Goal: Information Seeking & Learning: Learn about a topic

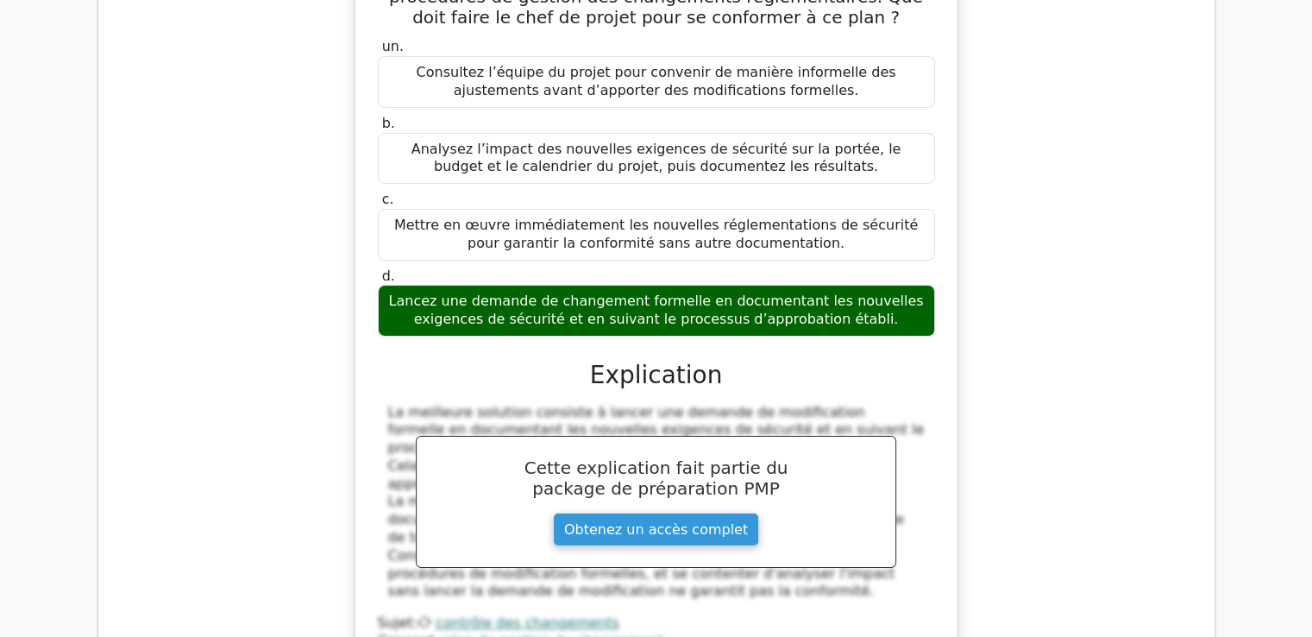
scroll to position [26161, 0]
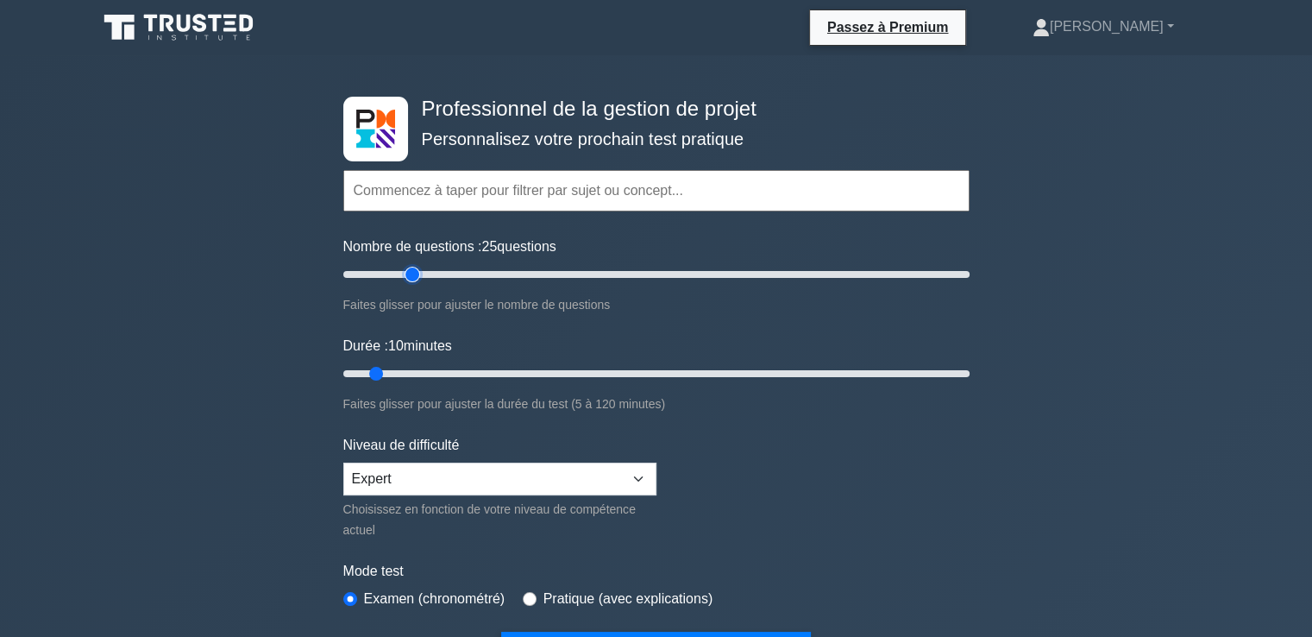
drag, startPoint x: 366, startPoint y: 270, endPoint x: 418, endPoint y: 276, distance: 53.0
click at [418, 276] on input "Nombre de questions : 25 questions" at bounding box center [656, 274] width 626 height 21
drag, startPoint x: 416, startPoint y: 270, endPoint x: 435, endPoint y: 267, distance: 19.2
type input "30"
click at [435, 267] on input "Nombre de questions : 30 questions" at bounding box center [656, 274] width 626 height 21
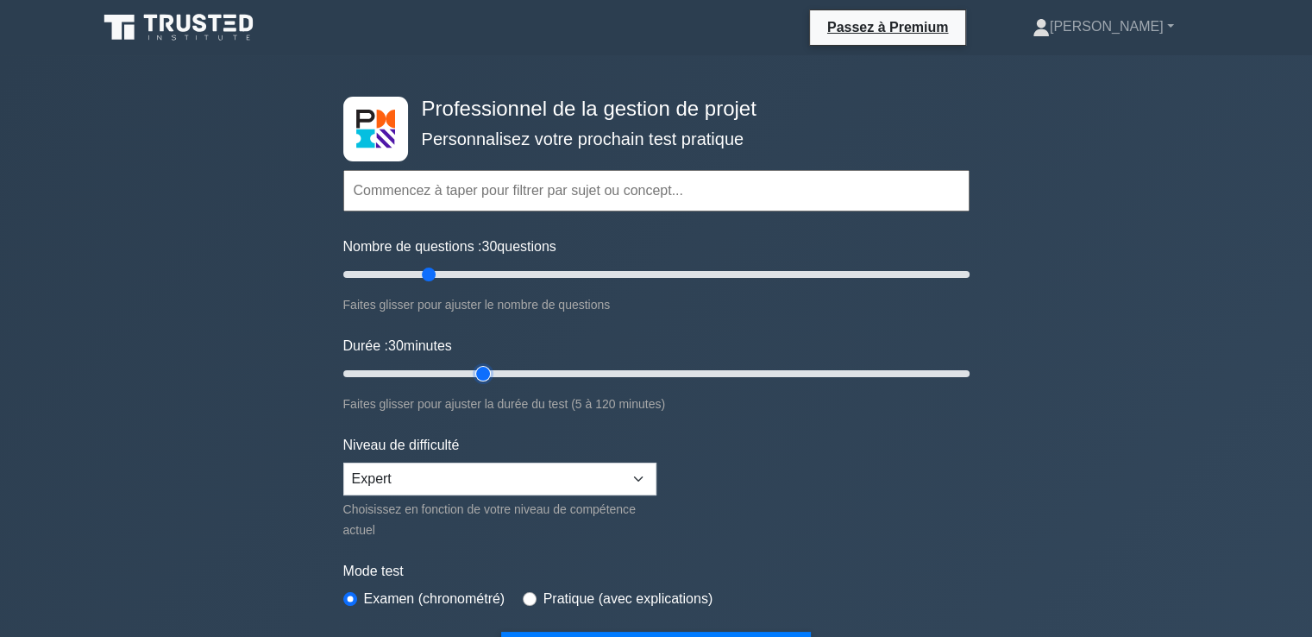
drag, startPoint x: 378, startPoint y: 368, endPoint x: 487, endPoint y: 361, distance: 109.8
type input "30"
click at [487, 363] on input "Durée : 30 minutes" at bounding box center [656, 373] width 626 height 21
click at [423, 190] on input "text" at bounding box center [656, 190] width 626 height 41
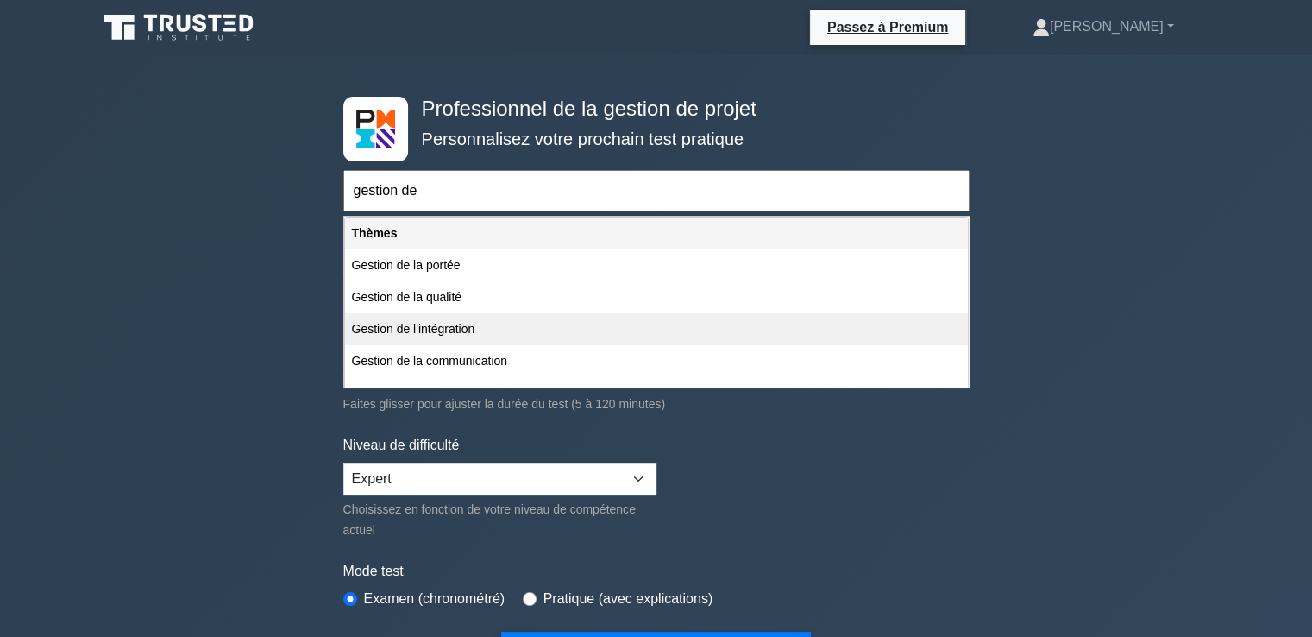
click at [392, 330] on font "Gestion de l'intégration" at bounding box center [413, 329] width 123 height 14
type input "Gestion de l'intégration"
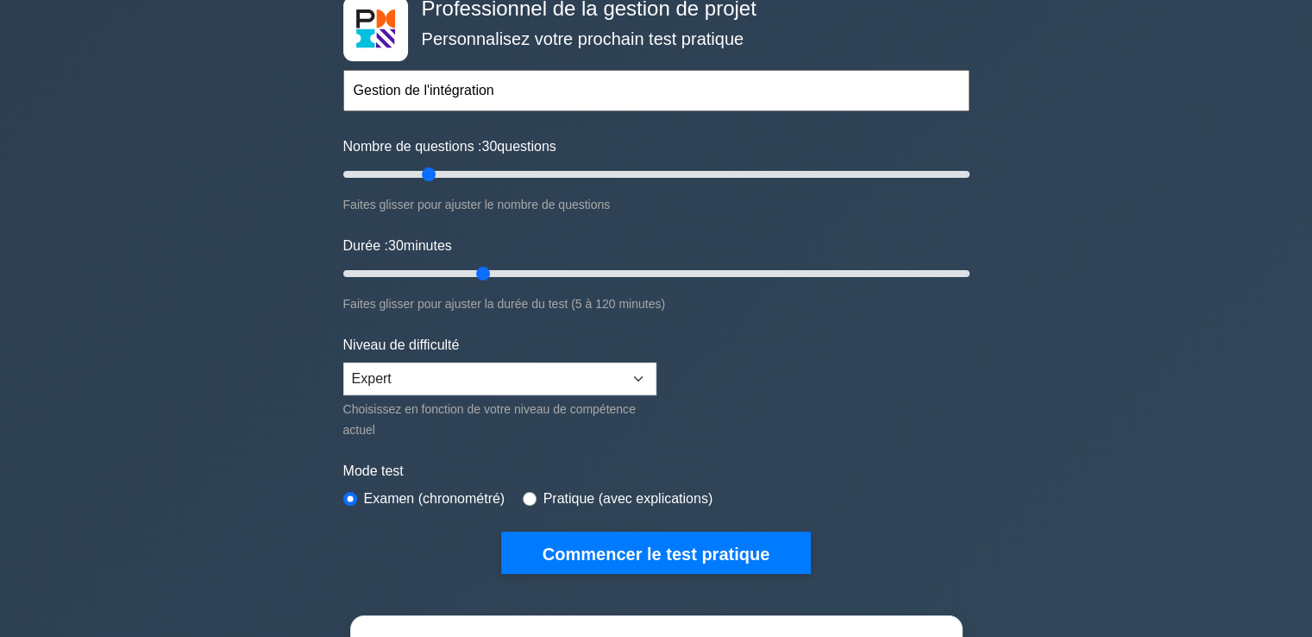
scroll to position [103, 0]
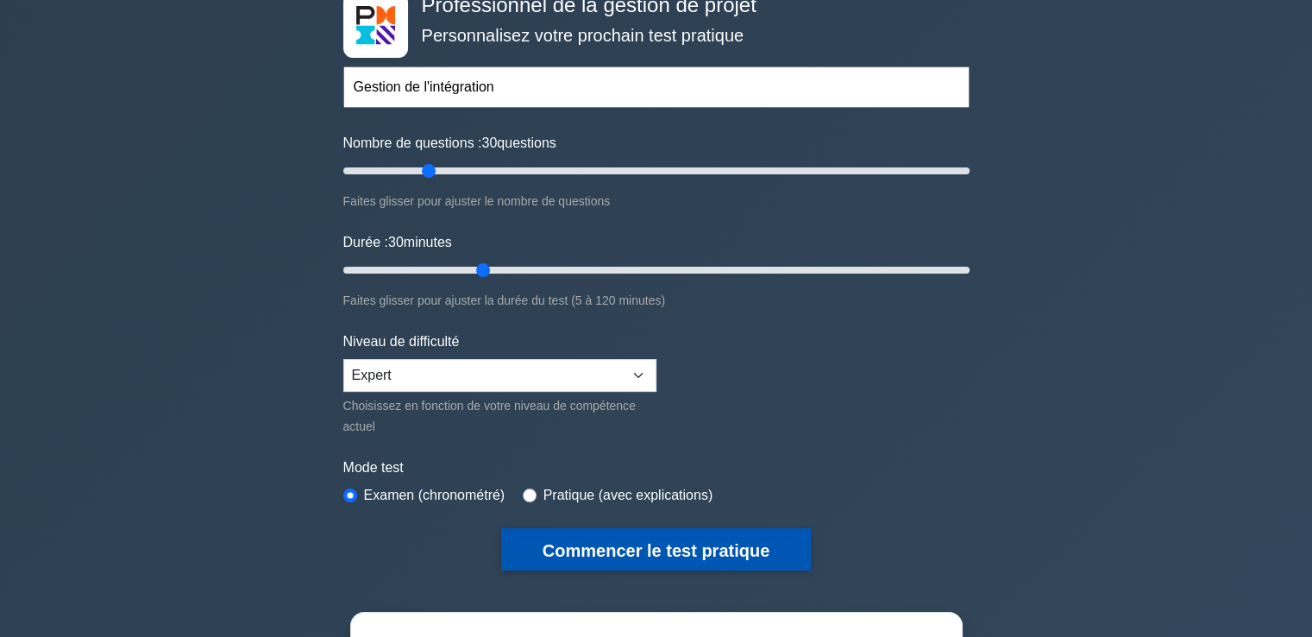
click at [743, 541] on font "Commencer le test pratique" at bounding box center [655, 550] width 227 height 19
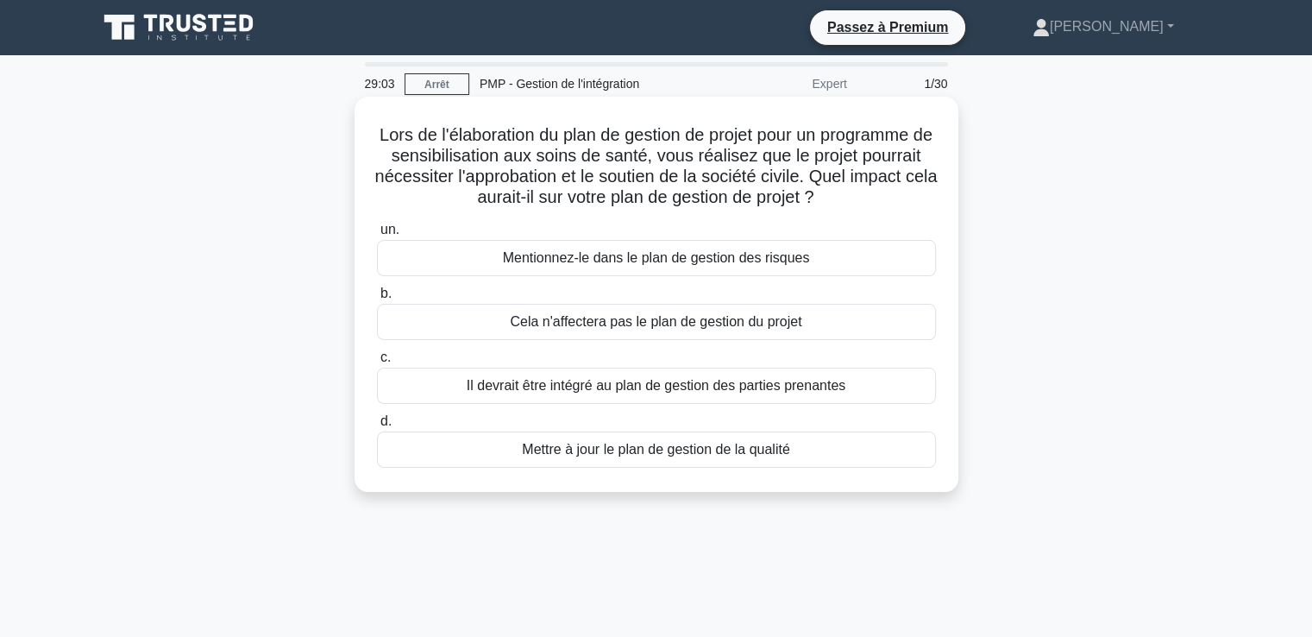
click at [611, 388] on font "Il devrait être intégré au plan de gestion des parties prenantes" at bounding box center [656, 385] width 379 height 15
click at [377, 363] on input "c. Il devrait être intégré au plan de gestion des parties prenantes" at bounding box center [377, 357] width 0 height 11
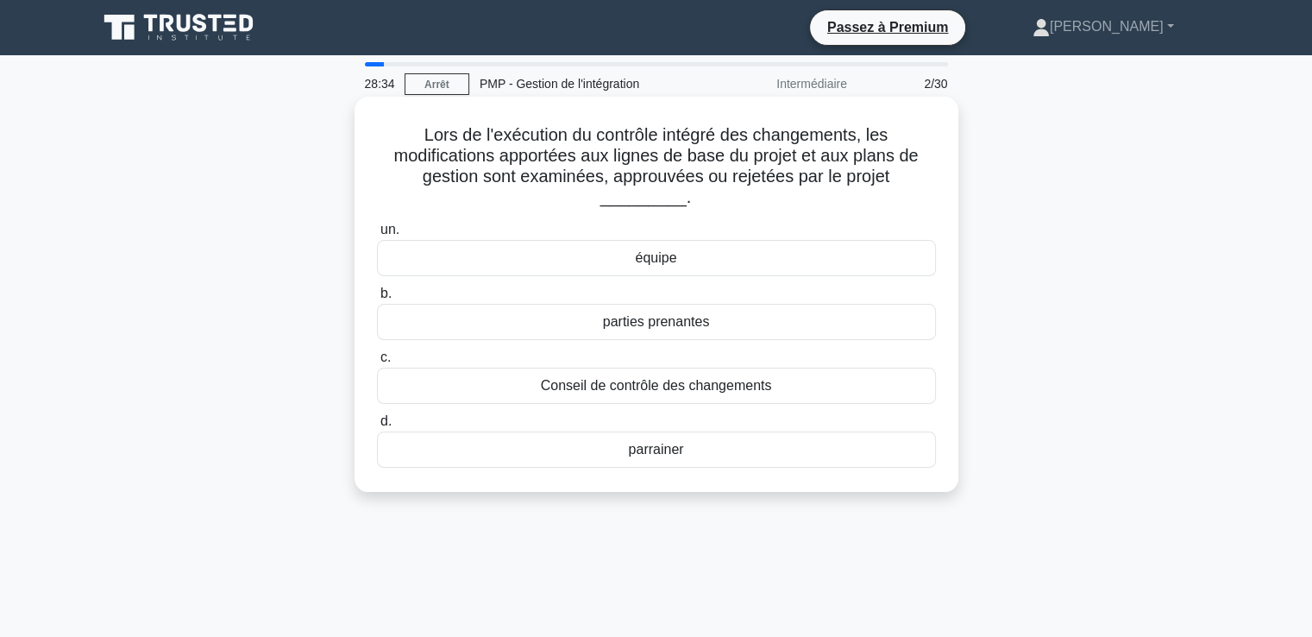
click at [624, 390] on font "Conseil de contrôle des changements" at bounding box center [656, 385] width 231 height 15
click at [377, 363] on input "c. Conseil de contrôle des changements" at bounding box center [377, 357] width 0 height 11
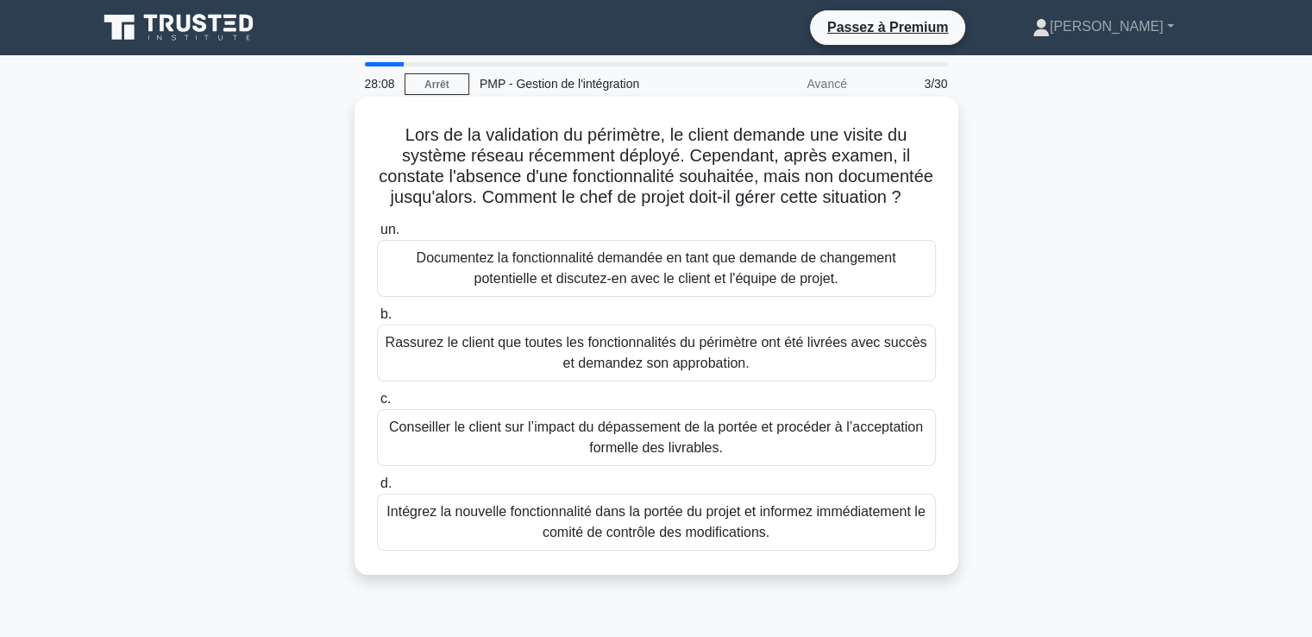
click at [564, 285] on font "Documentez la fonctionnalité demandée en tant que demande de changement potenti…" at bounding box center [657, 267] width 480 height 35
click at [377, 235] on input "un. Documentez la fonctionnalité demandée en tant que demande de changement pot…" at bounding box center [377, 229] width 0 height 11
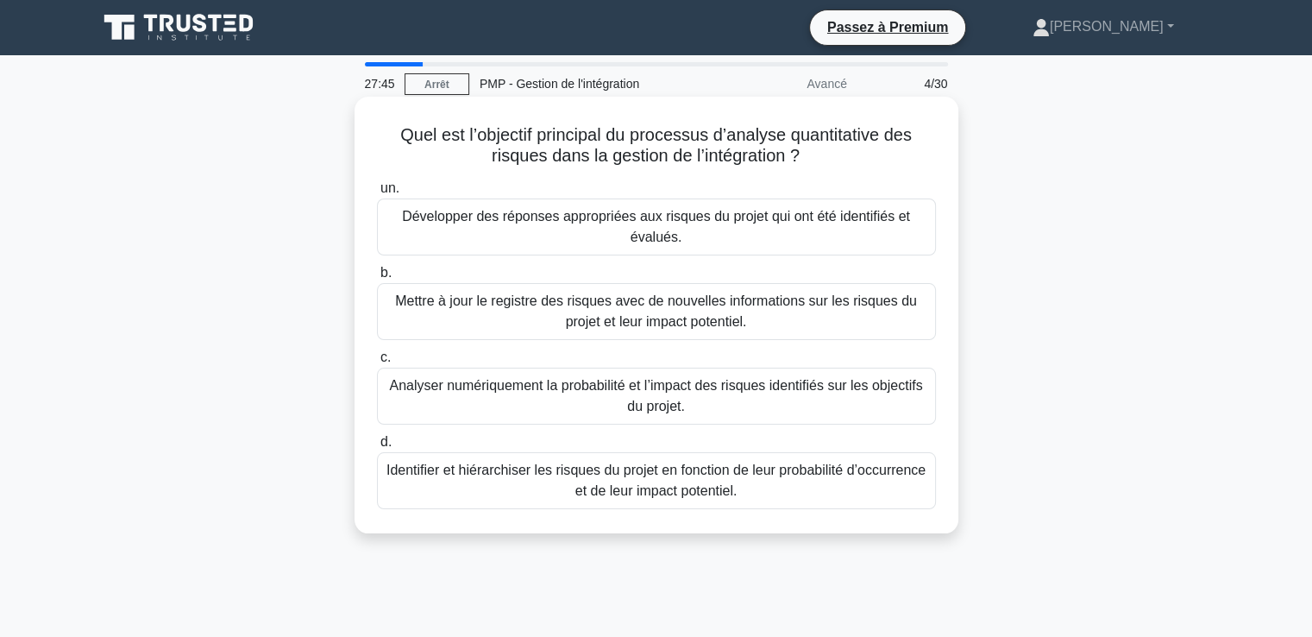
click at [532, 387] on font "Analyser numériquement la probabilité et l’impact des risques identifiés sur le…" at bounding box center [655, 395] width 533 height 35
click at [377, 363] on input "c. Analyser numériquement la probabilité et l’impact des risques identifiés sur…" at bounding box center [377, 357] width 0 height 11
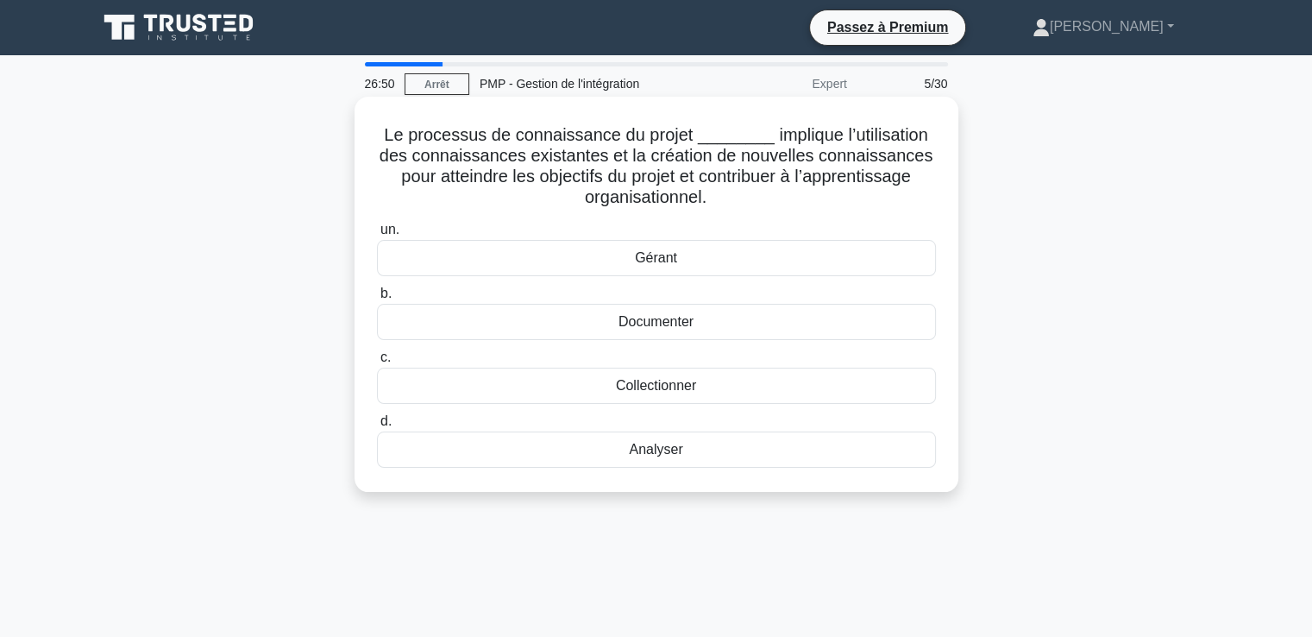
click at [643, 317] on font "Documenter" at bounding box center [655, 321] width 75 height 15
click at [377, 299] on input "b. Documenter" at bounding box center [377, 293] width 0 height 11
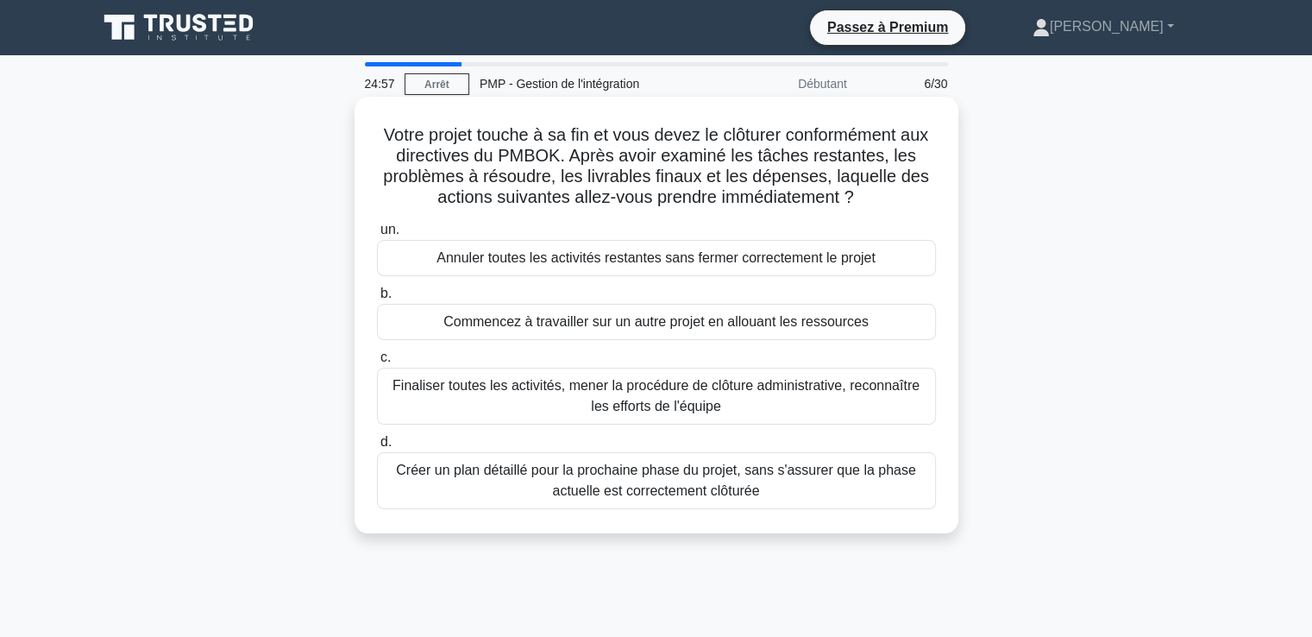
click at [549, 389] on font "Finaliser toutes les activités, mener la procédure de clôture administrative, r…" at bounding box center [655, 395] width 527 height 35
click at [377, 363] on input "c. Finaliser toutes les activités, mener la procédure de clôture administrative…" at bounding box center [377, 357] width 0 height 11
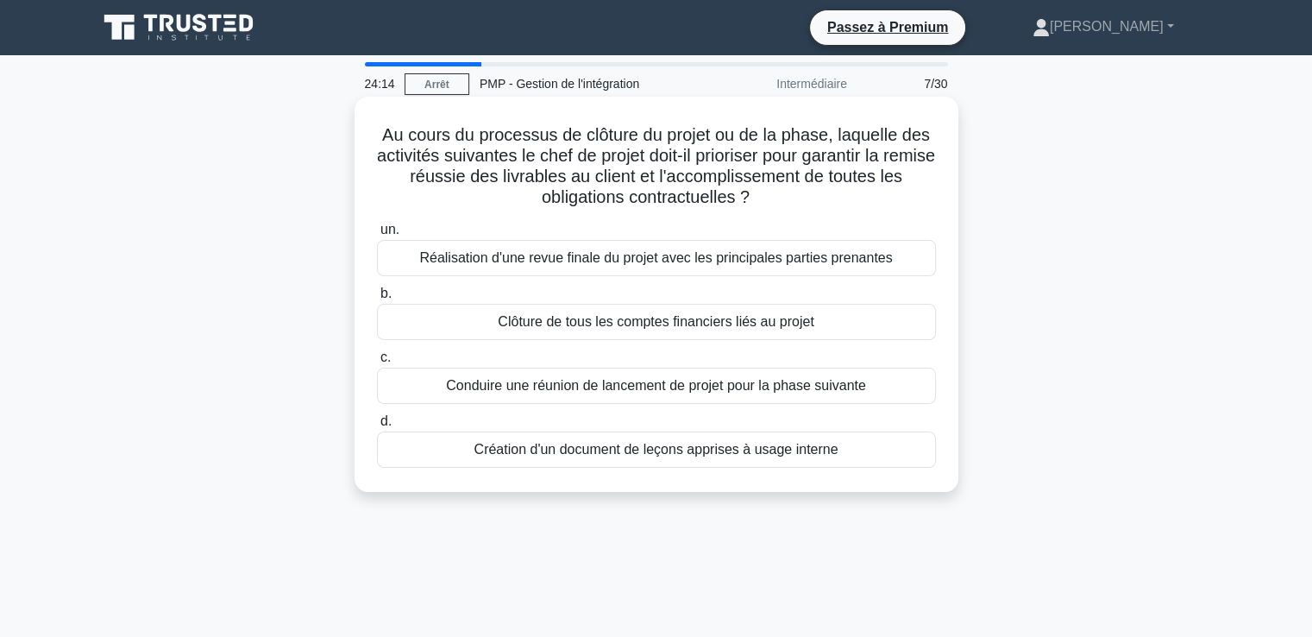
click at [612, 264] on font "Réalisation d'une revue finale du projet avec les principales parties prenantes" at bounding box center [655, 257] width 473 height 15
click at [377, 235] on input "un. Réalisation d'une revue finale du projet avec les principales parties prena…" at bounding box center [377, 229] width 0 height 11
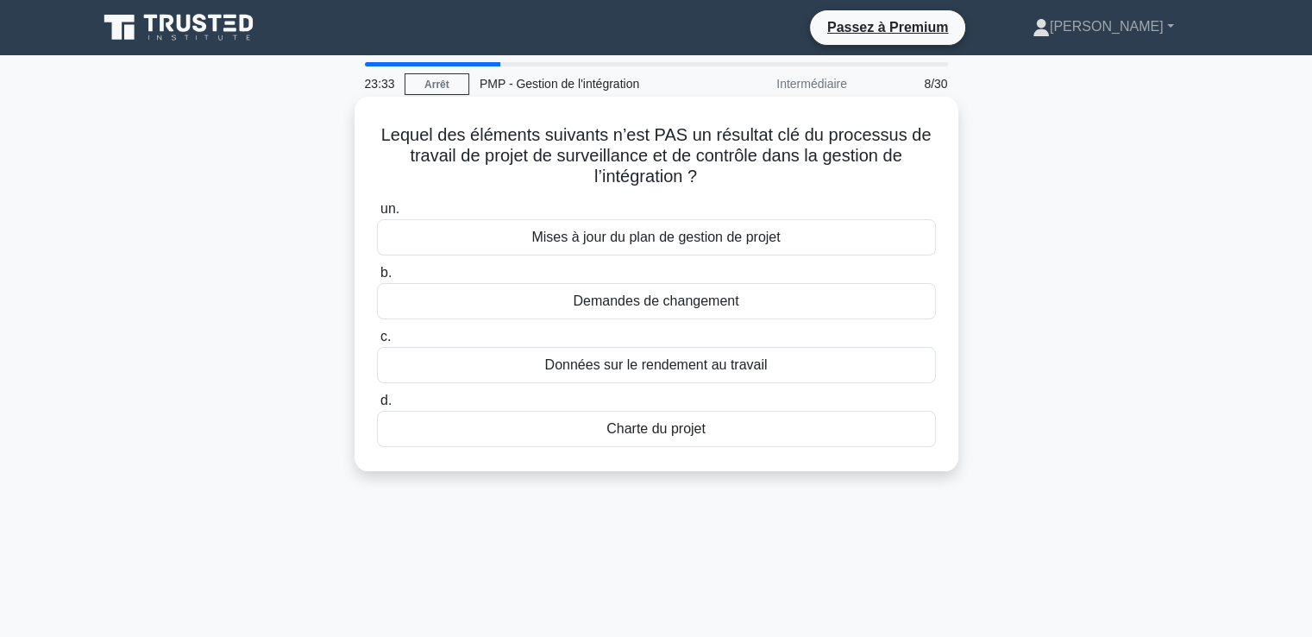
click at [620, 432] on font "Charte du projet" at bounding box center [655, 428] width 99 height 15
click at [377, 406] on input "d. Charte du projet" at bounding box center [377, 400] width 0 height 11
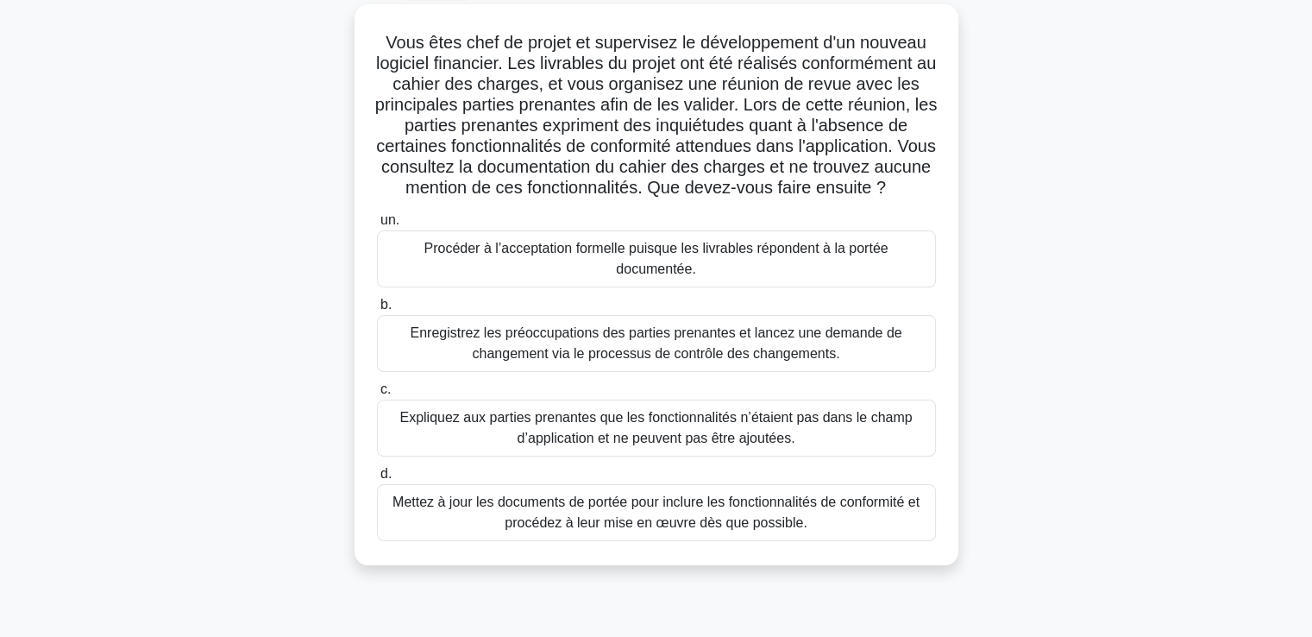
scroll to position [97, 0]
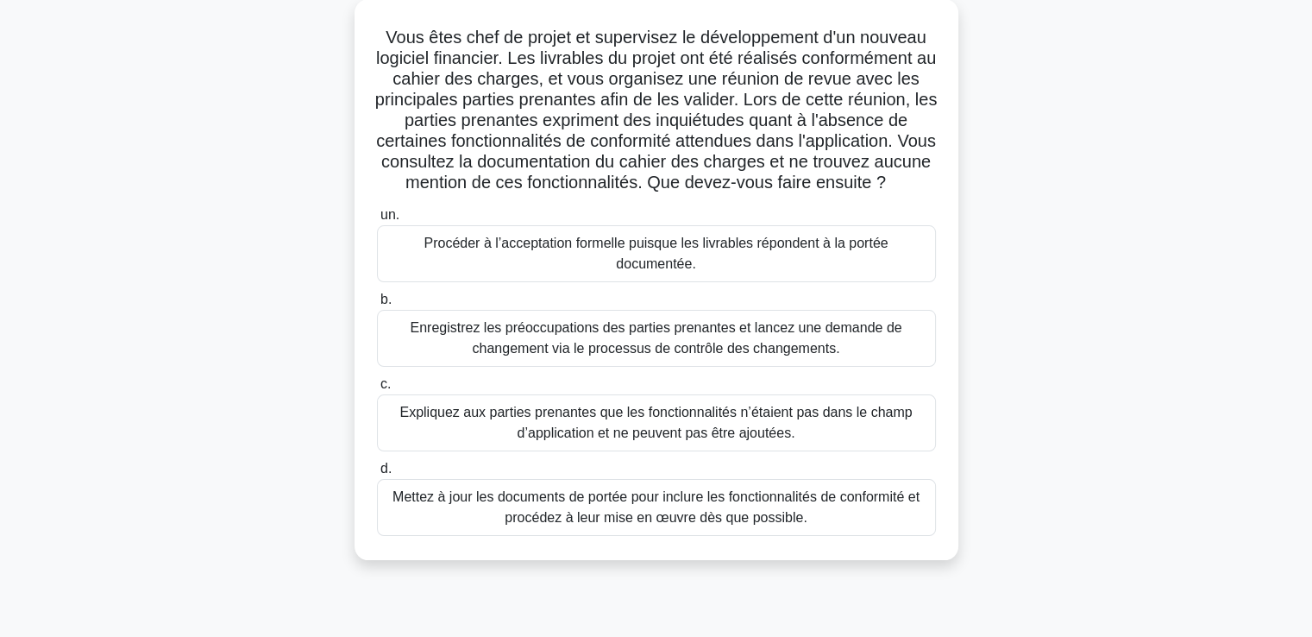
click at [806, 355] on font "Enregistrez les préoccupations des parties prenantes et lancez une demande de c…" at bounding box center [656, 337] width 492 height 35
click at [377, 305] on input "b. Enregistrez les préoccupations des parties prenantes et lancez une demande d…" at bounding box center [377, 299] width 0 height 11
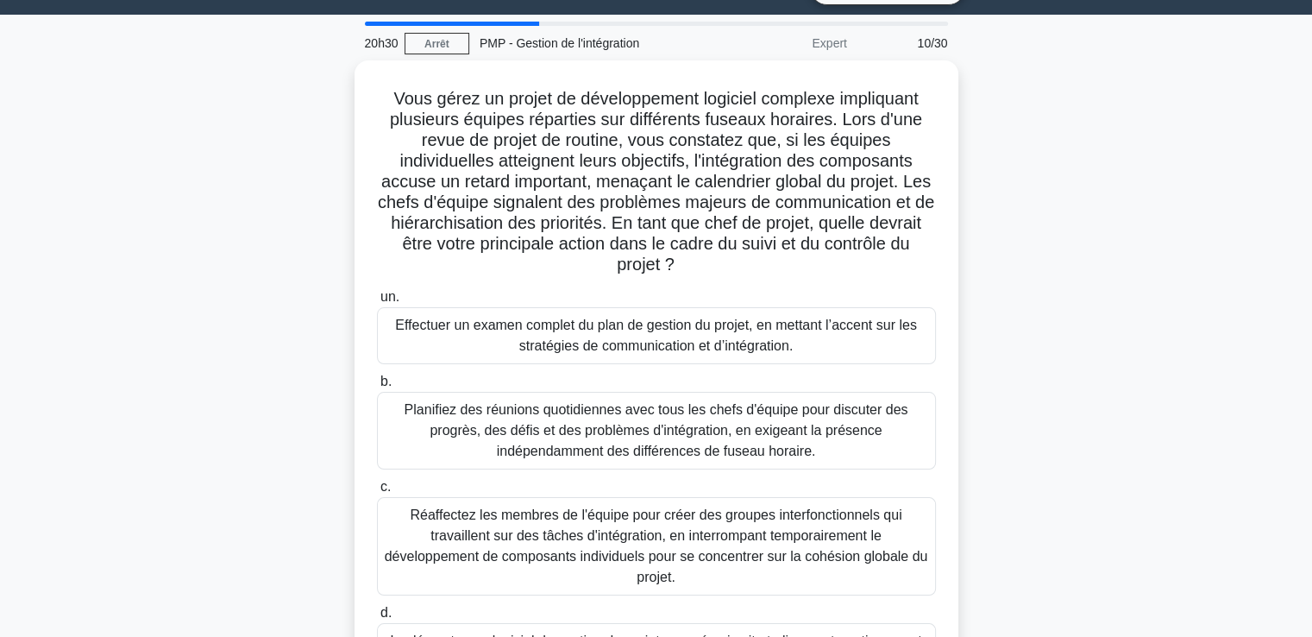
scroll to position [35, 0]
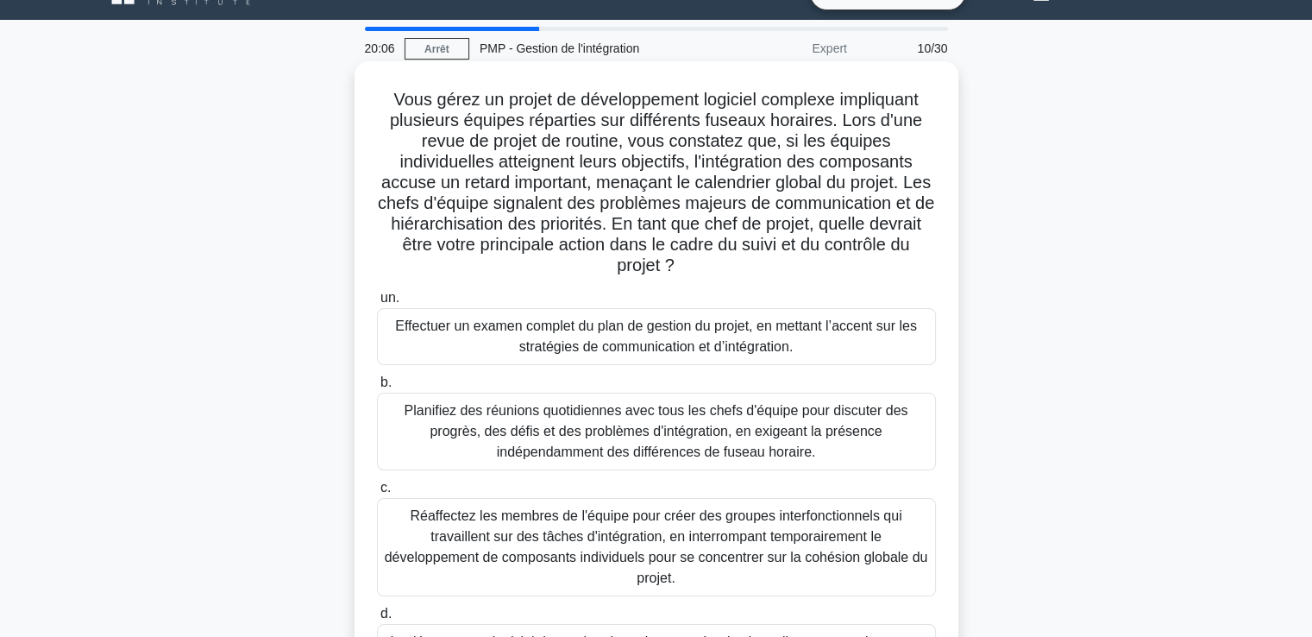
click at [839, 339] on font "Effectuer un examen complet du plan de gestion du projet, en mettant l’accent s…" at bounding box center [656, 336] width 543 height 41
click at [377, 304] on input "un. Effectuer un examen complet du plan de gestion du projet, en mettant l’acce…" at bounding box center [377, 297] width 0 height 11
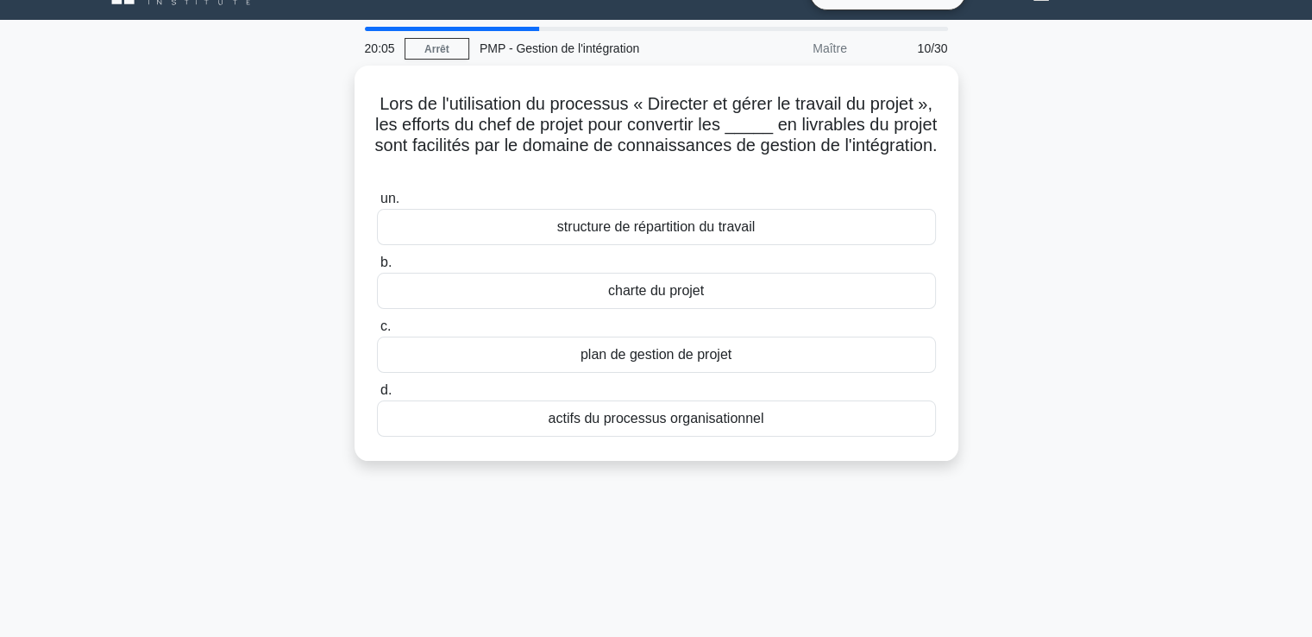
scroll to position [0, 0]
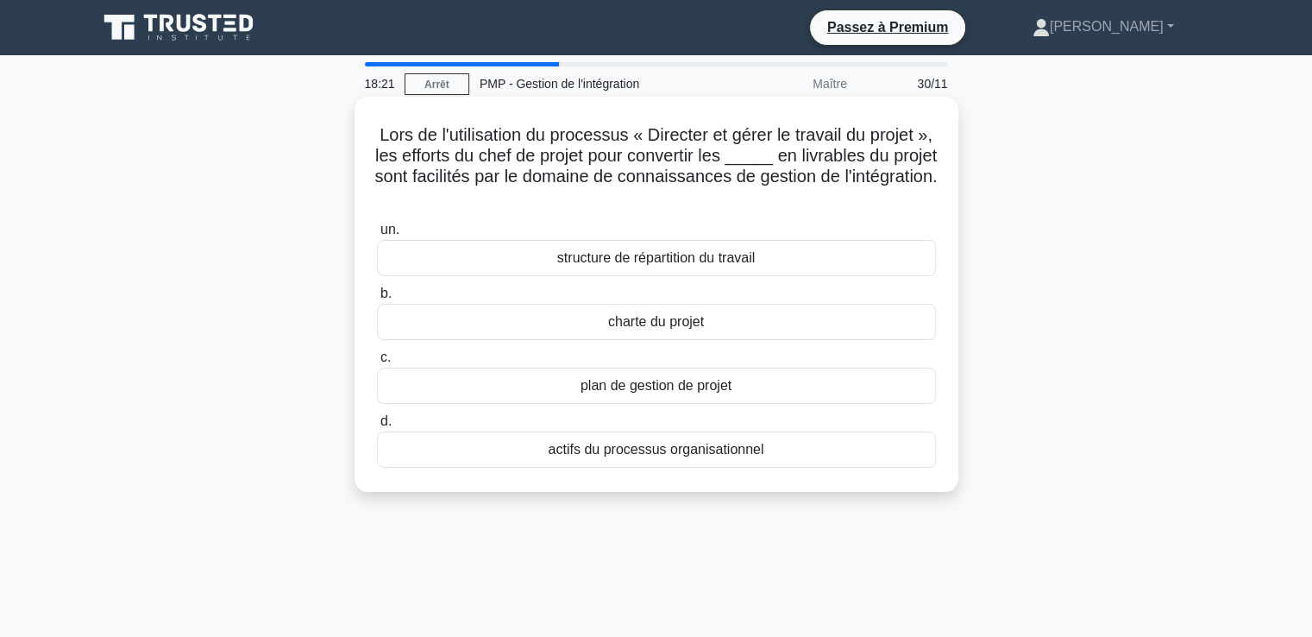
click at [662, 449] on font "actifs du processus organisationnel" at bounding box center [657, 449] width 216 height 15
click at [377, 427] on input "d. actifs du processus organisationnel" at bounding box center [377, 421] width 0 height 11
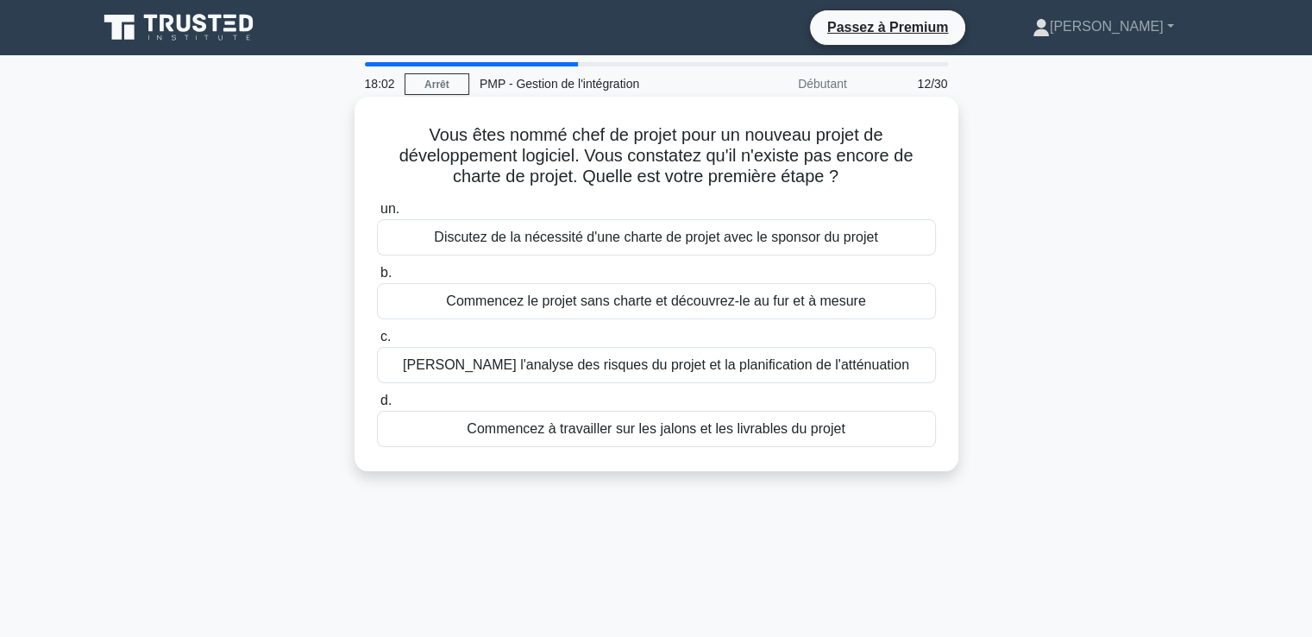
click at [604, 241] on font "Discutez de la nécessité d'une charte de projet avec le sponsor du projet" at bounding box center [655, 236] width 443 height 15
click at [377, 215] on input "un. Discutez de la nécessité d'une charte de projet avec le sponsor du projet" at bounding box center [377, 209] width 0 height 11
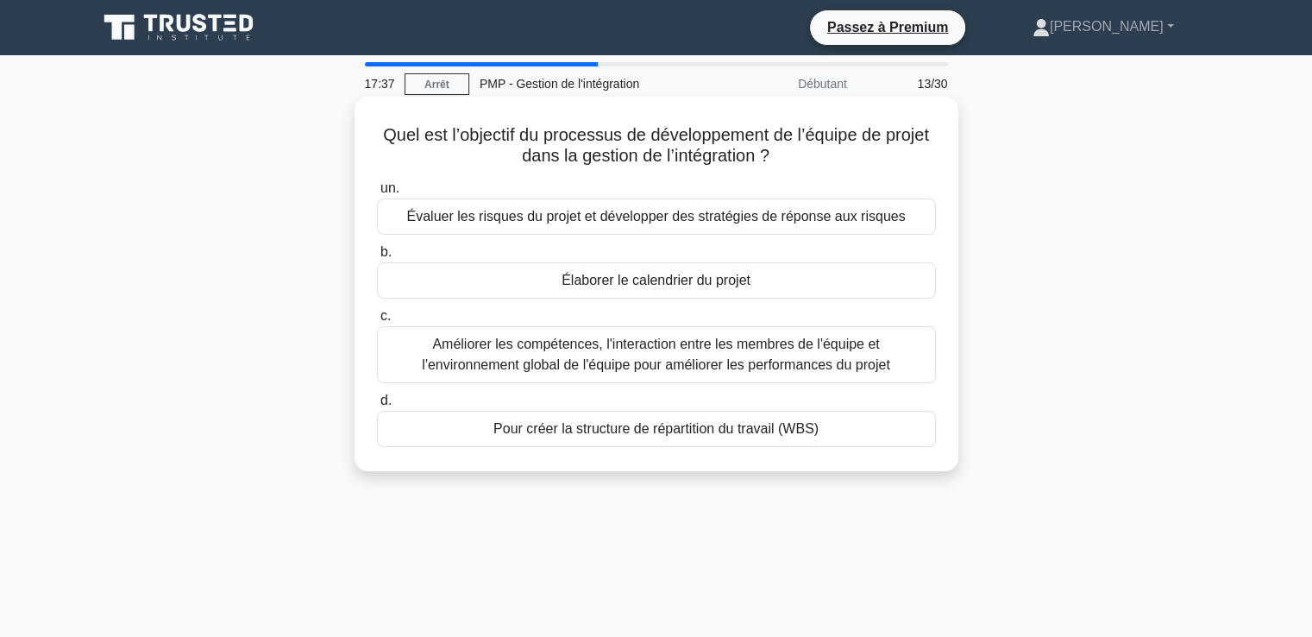
click at [706, 358] on font "Améliorer les compétences, l'interaction entre les membres de l'équipe et l'env…" at bounding box center [655, 353] width 467 height 35
click at [377, 322] on input "c. Améliorer les compétences, l'interaction entre les membres de l'équipe et l'…" at bounding box center [377, 315] width 0 height 11
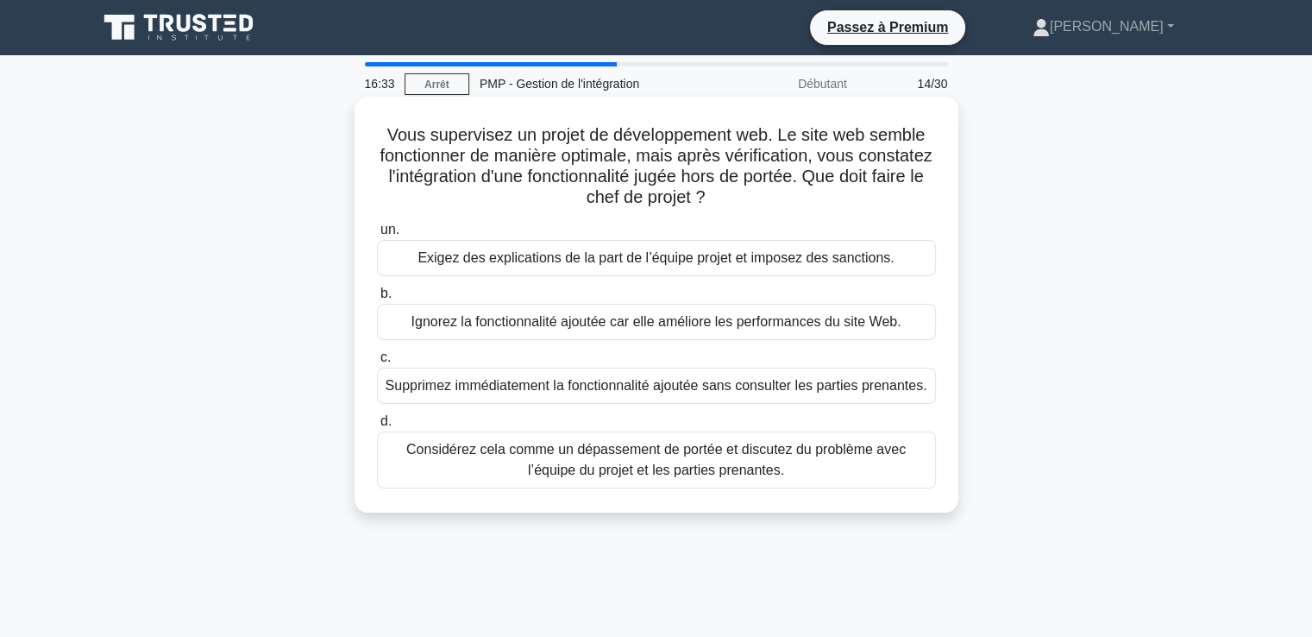
click at [611, 463] on font "Considérez cela comme un dépassement de portée et discutez du problème avec l’é…" at bounding box center [655, 459] width 499 height 35
click at [377, 427] on input "d. Considérez cela comme un dépassement de portée et discutez du problème avec …" at bounding box center [377, 421] width 0 height 11
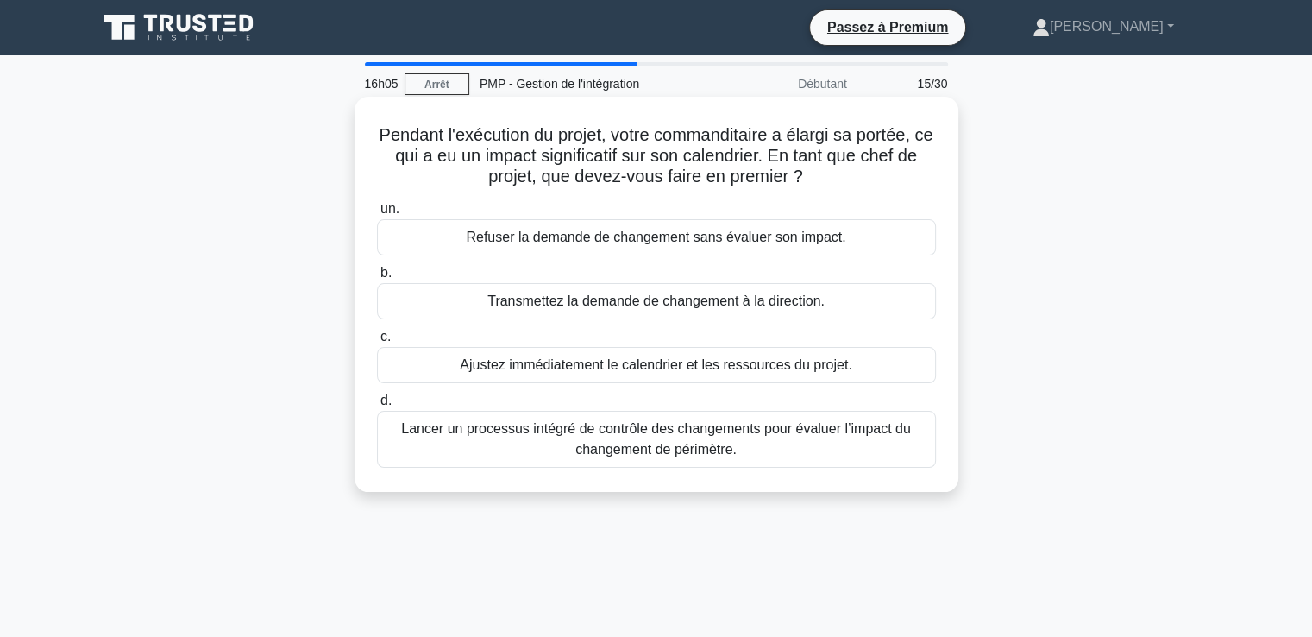
click at [602, 447] on font "Lancer un processus intégré de contrôle des changements pour évaluer l’impact d…" at bounding box center [656, 438] width 510 height 35
click at [377, 406] on input "d. Lancer un processus intégré de contrôle des changements pour évaluer l’impac…" at bounding box center [377, 400] width 0 height 11
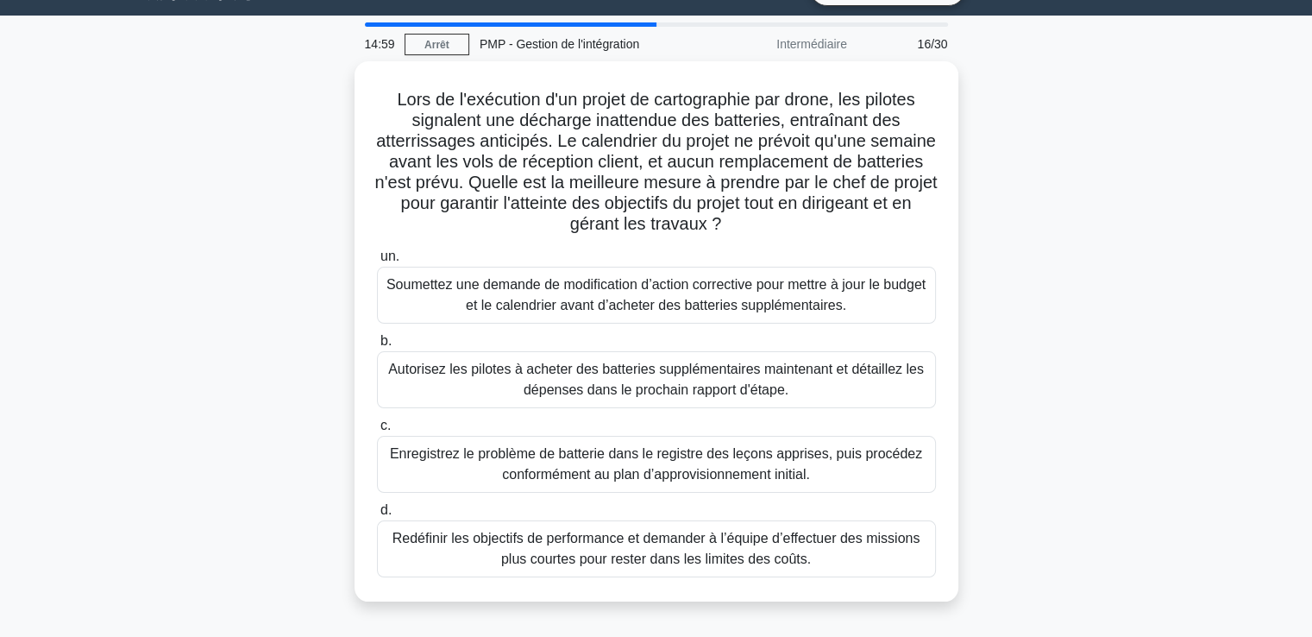
scroll to position [41, 0]
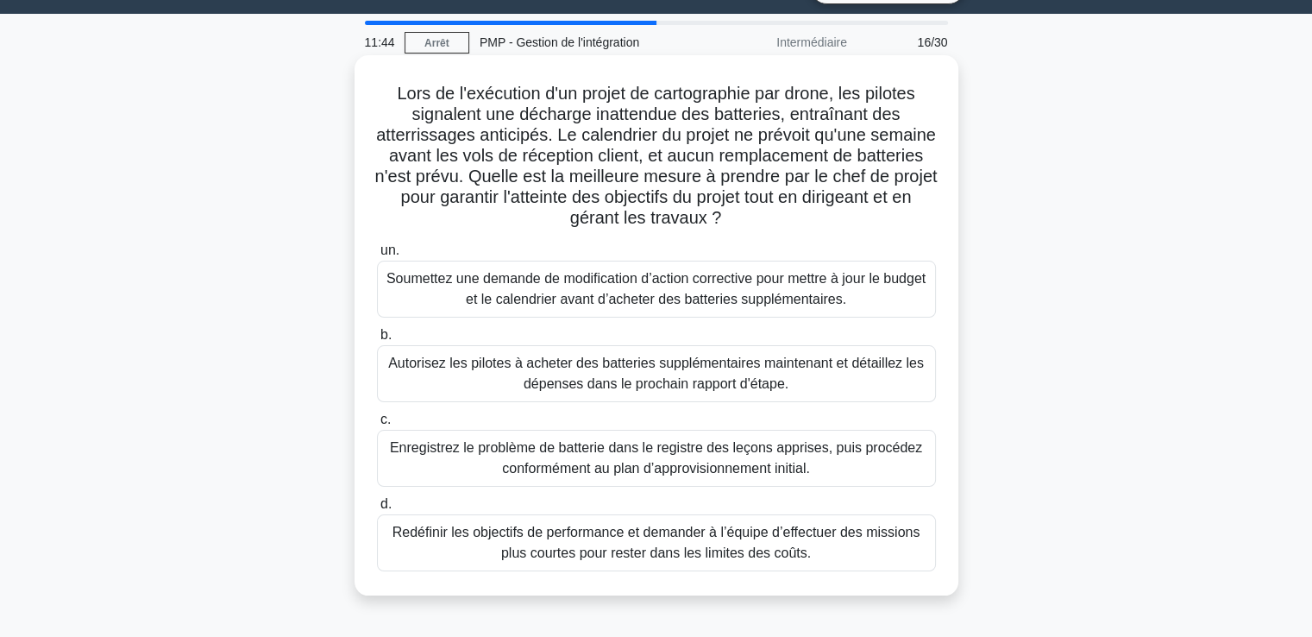
click at [701, 453] on font "Enregistrez le problème de batterie dans le registre des leçons apprises, puis …" at bounding box center [656, 457] width 532 height 35
click at [377, 425] on input "c. Enregistrez le problème de batterie dans le registre des leçons apprises, pu…" at bounding box center [377, 419] width 0 height 11
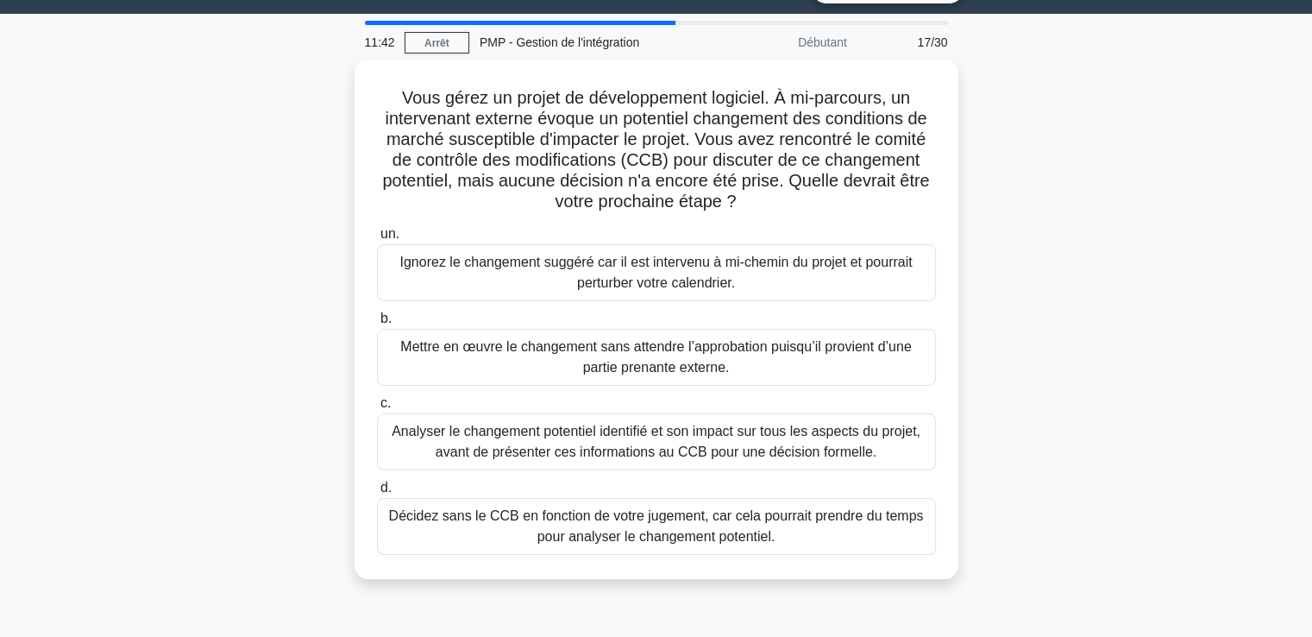
scroll to position [0, 0]
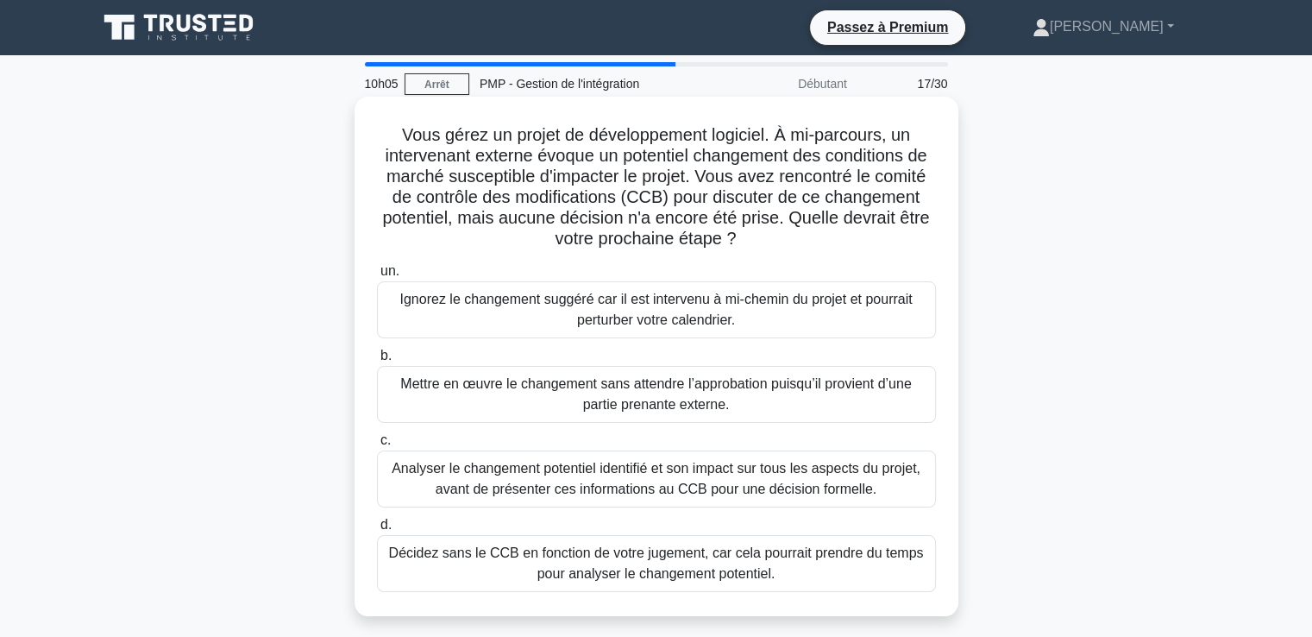
click at [499, 490] on font "Analyser le changement potentiel identifié et son impact sur tous les aspects d…" at bounding box center [656, 478] width 529 height 35
click at [377, 446] on input "c. Analyser le changement potentiel identifié et son impact sur tous les aspect…" at bounding box center [377, 440] width 0 height 11
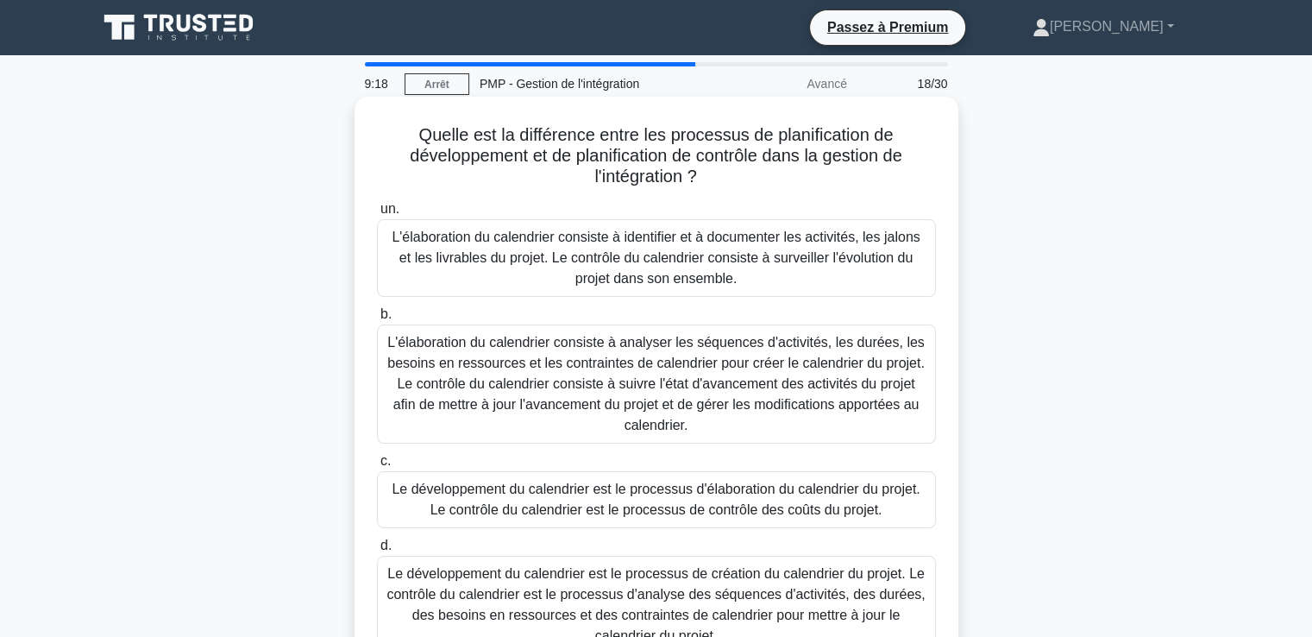
click at [601, 584] on font "Le développement du calendrier est le processus de création du calendrier du pr…" at bounding box center [655, 604] width 538 height 77
click at [377, 551] on input "d. Le développement du calendrier est le processus de création du calendrier du…" at bounding box center [377, 545] width 0 height 11
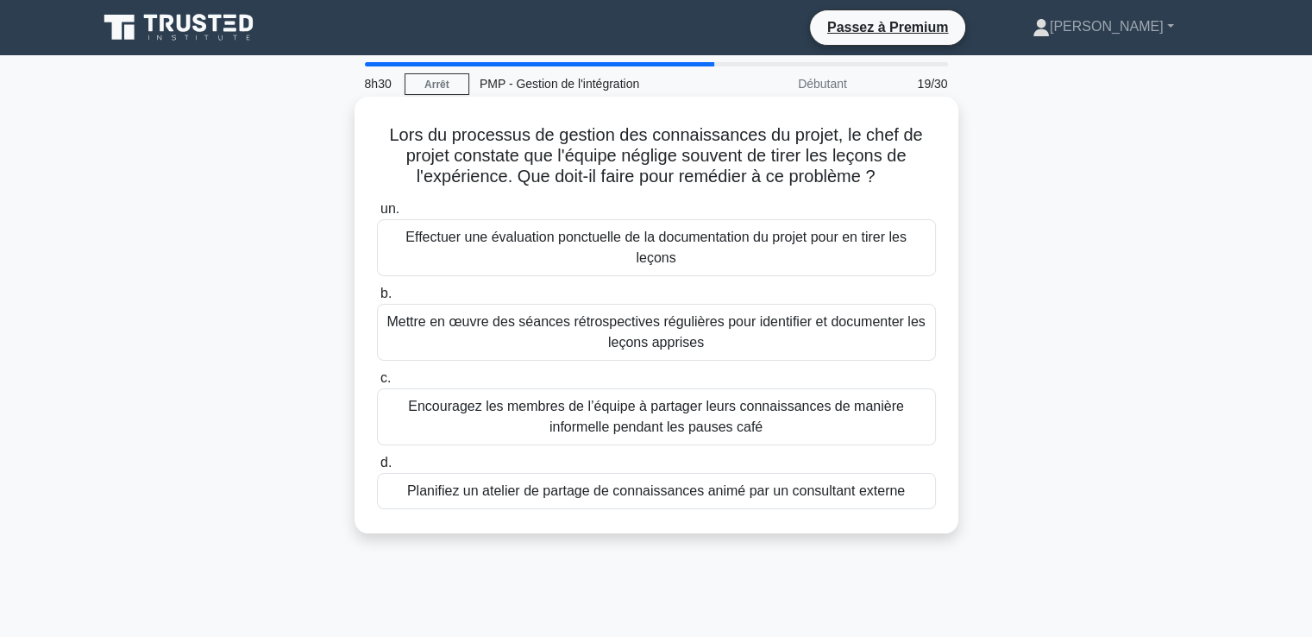
click at [502, 340] on font "Mettre en œuvre des séances rétrospectives régulières pour identifier et docume…" at bounding box center [656, 331] width 543 height 41
click at [377, 299] on input "b. Mettre en œuvre des séances rétrospectives régulières pour identifier et doc…" at bounding box center [377, 293] width 0 height 11
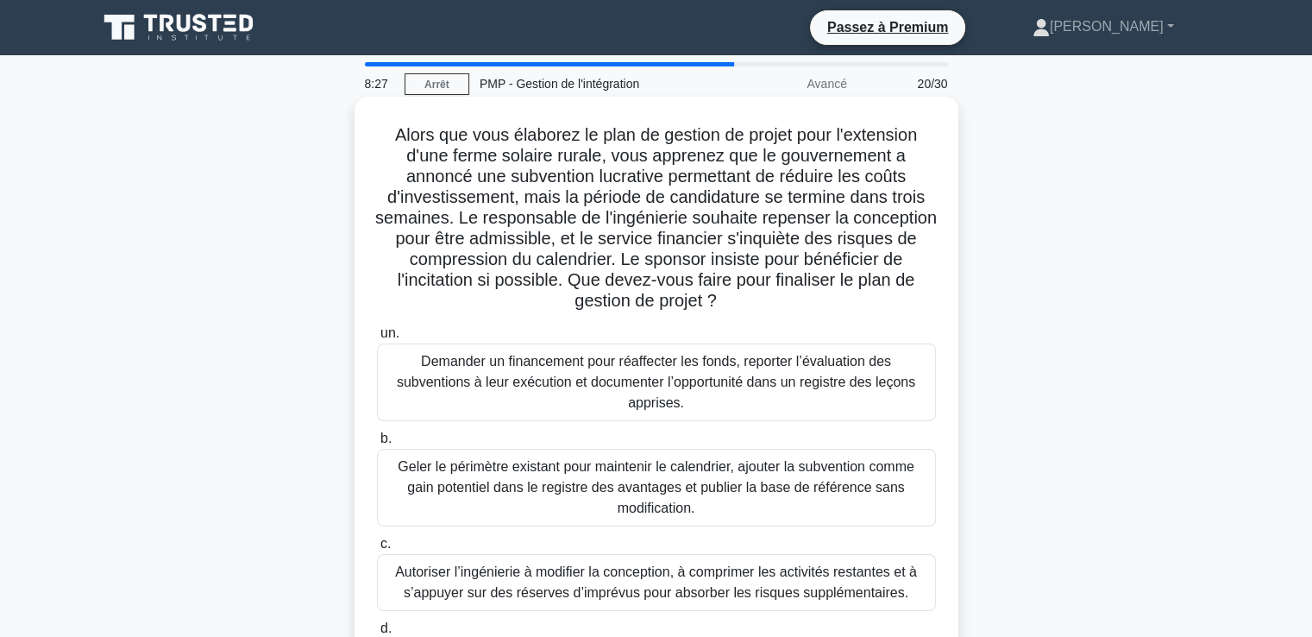
click at [490, 294] on h5 "Alors que vous élaborez le plan de gestion de projet pour l'extension d'une fer…" at bounding box center [656, 218] width 562 height 188
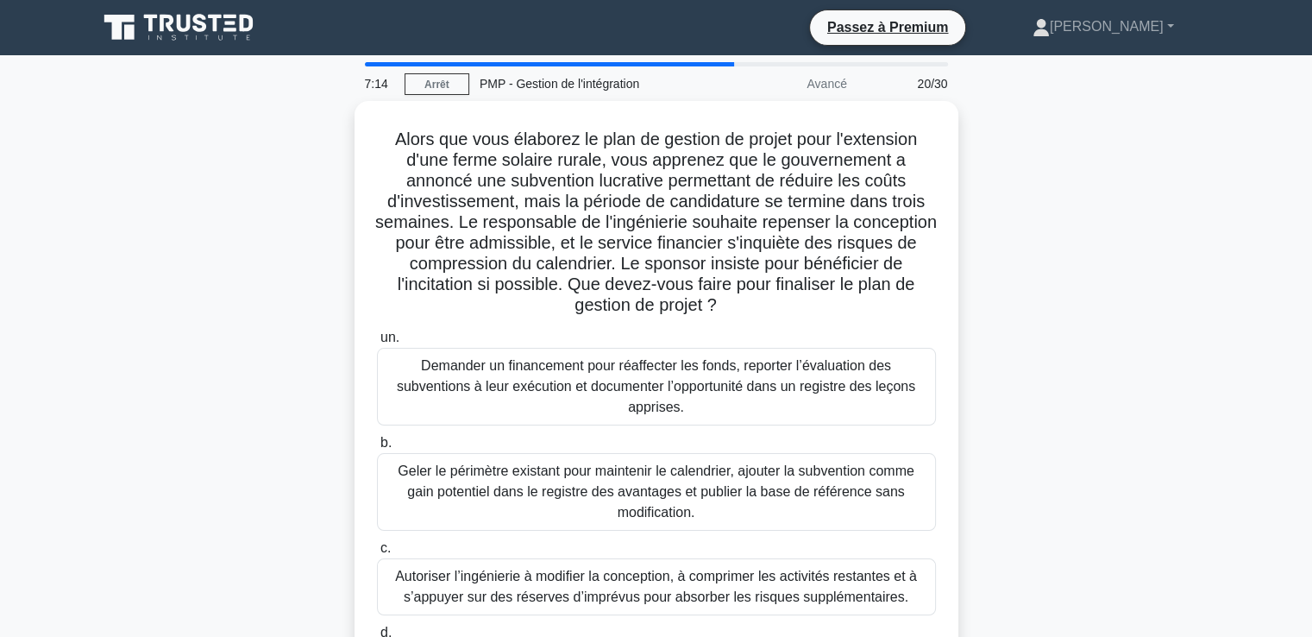
scroll to position [296, 0]
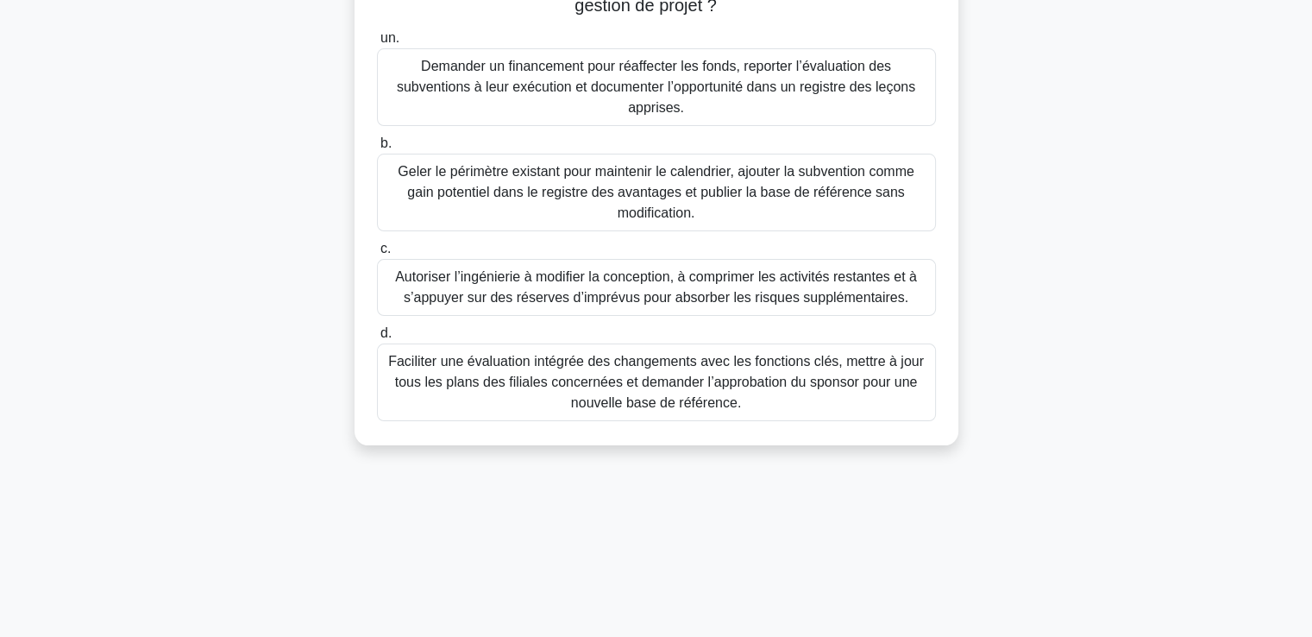
click at [605, 386] on font "Faciliter une évaluation intégrée des changements avec les fonctions clés, mett…" at bounding box center [656, 382] width 536 height 56
click at [377, 339] on input "d. Faciliter une évaluation intégrée des changements avec les fonctions clés, m…" at bounding box center [377, 333] width 0 height 11
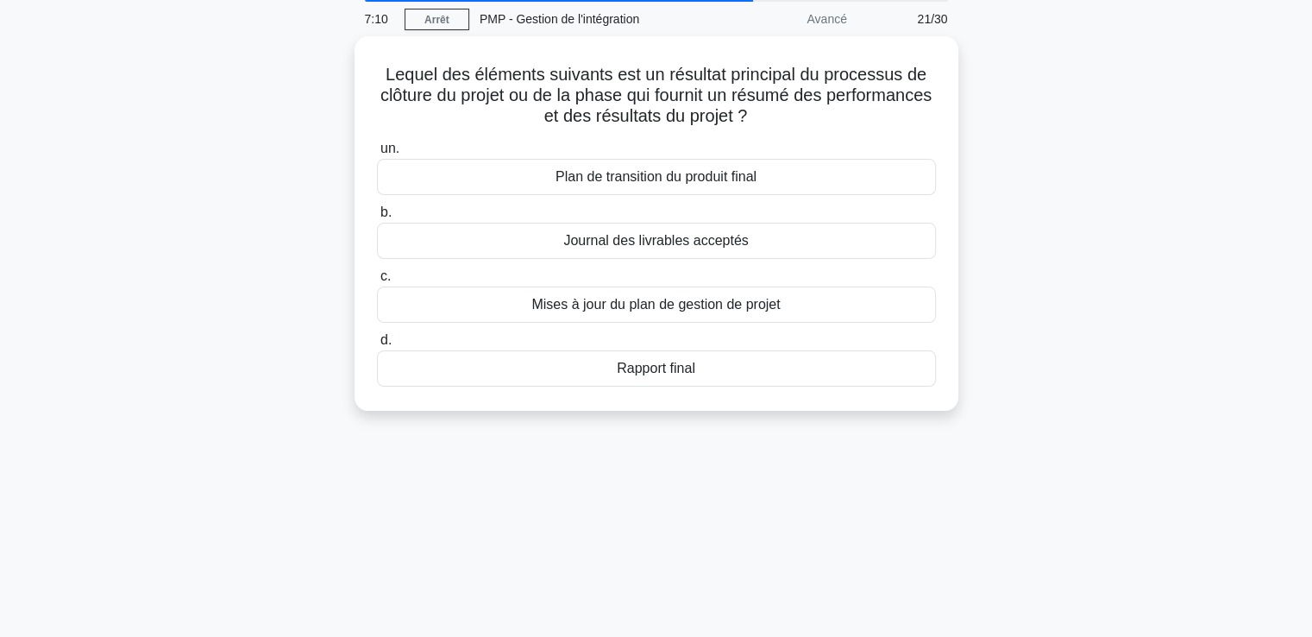
scroll to position [0, 0]
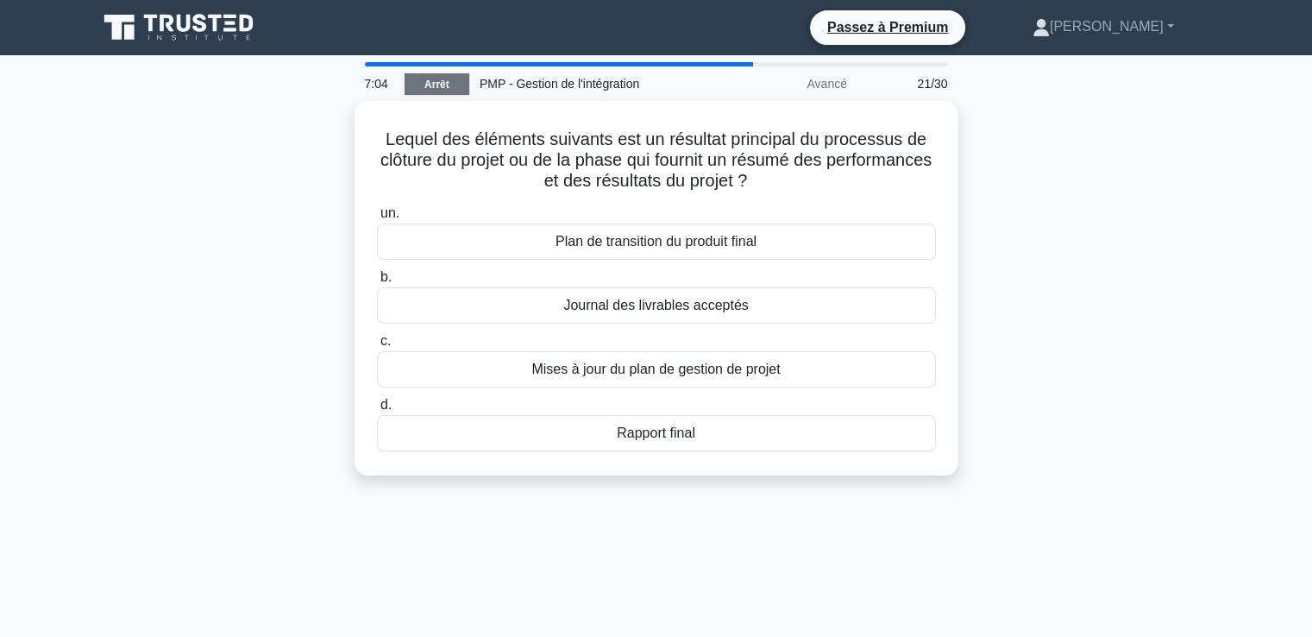
click at [423, 84] on link "Arrêt" at bounding box center [436, 84] width 65 height 22
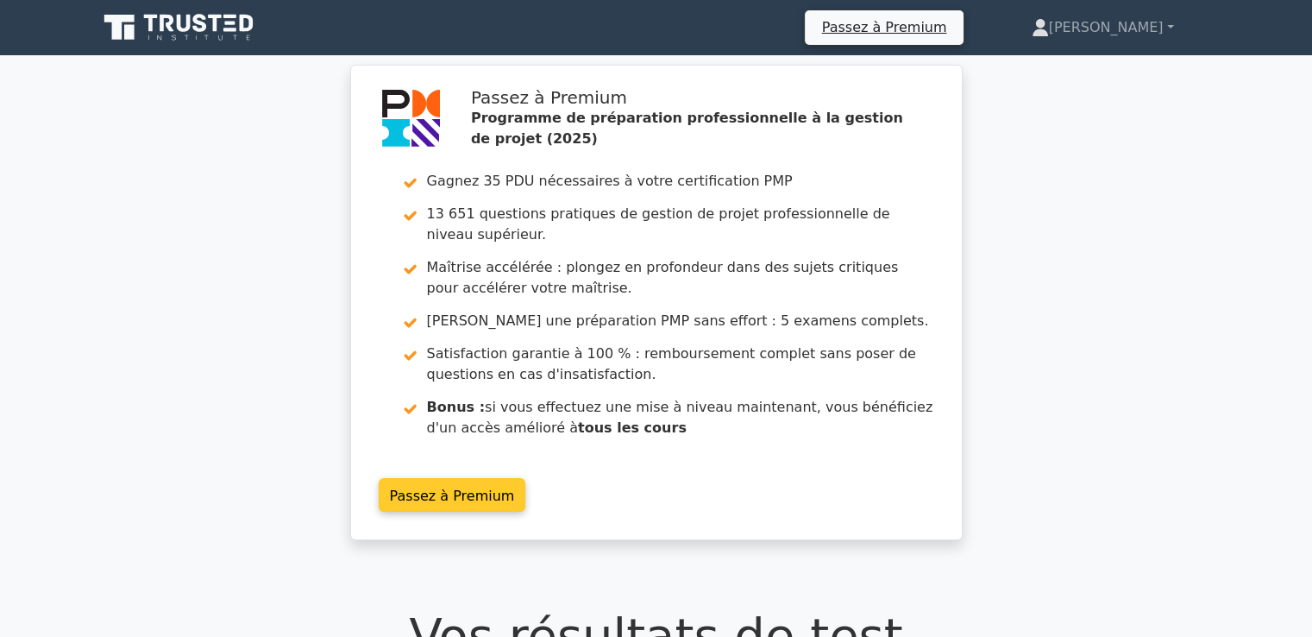
click at [422, 478] on link "Passez à Premium" at bounding box center [452, 495] width 147 height 34
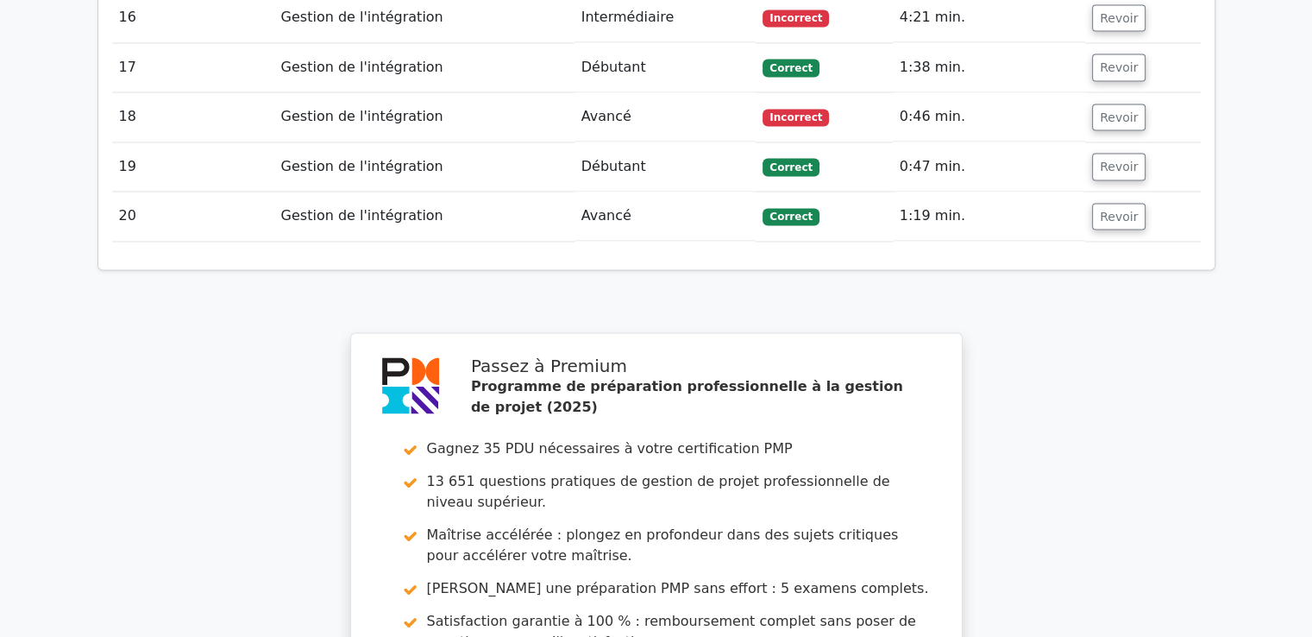
scroll to position [3002, 0]
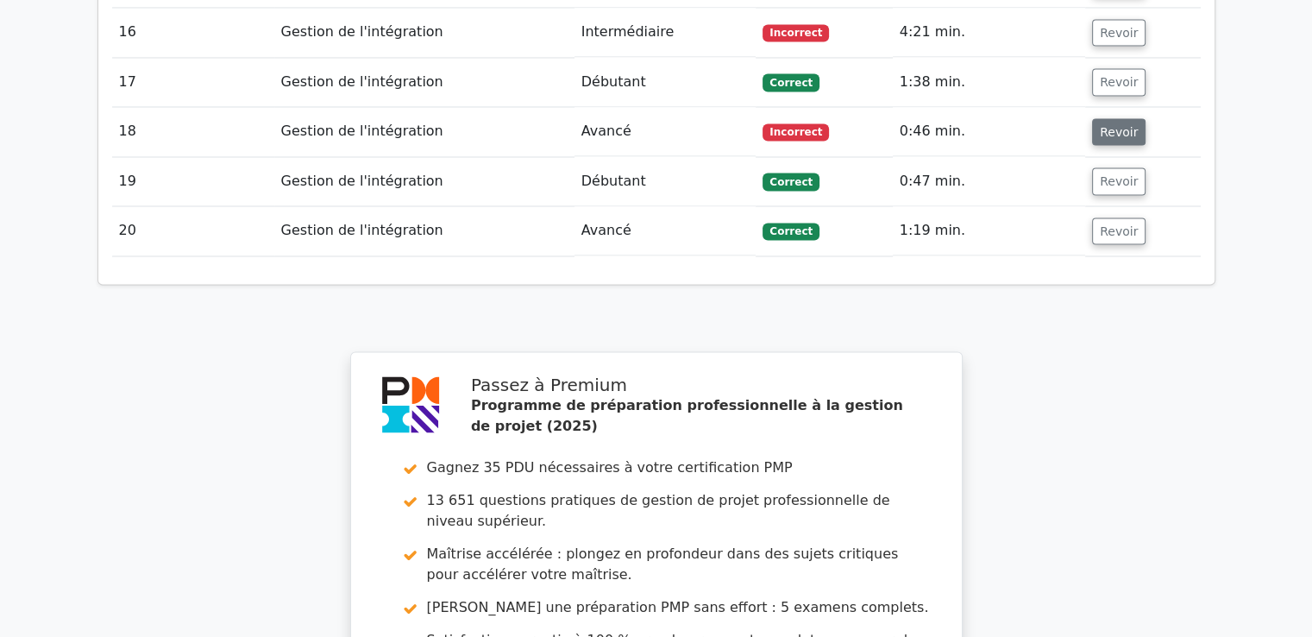
click at [1107, 124] on font "Revoir" at bounding box center [1119, 131] width 38 height 14
